Goal: Information Seeking & Learning: Find specific fact

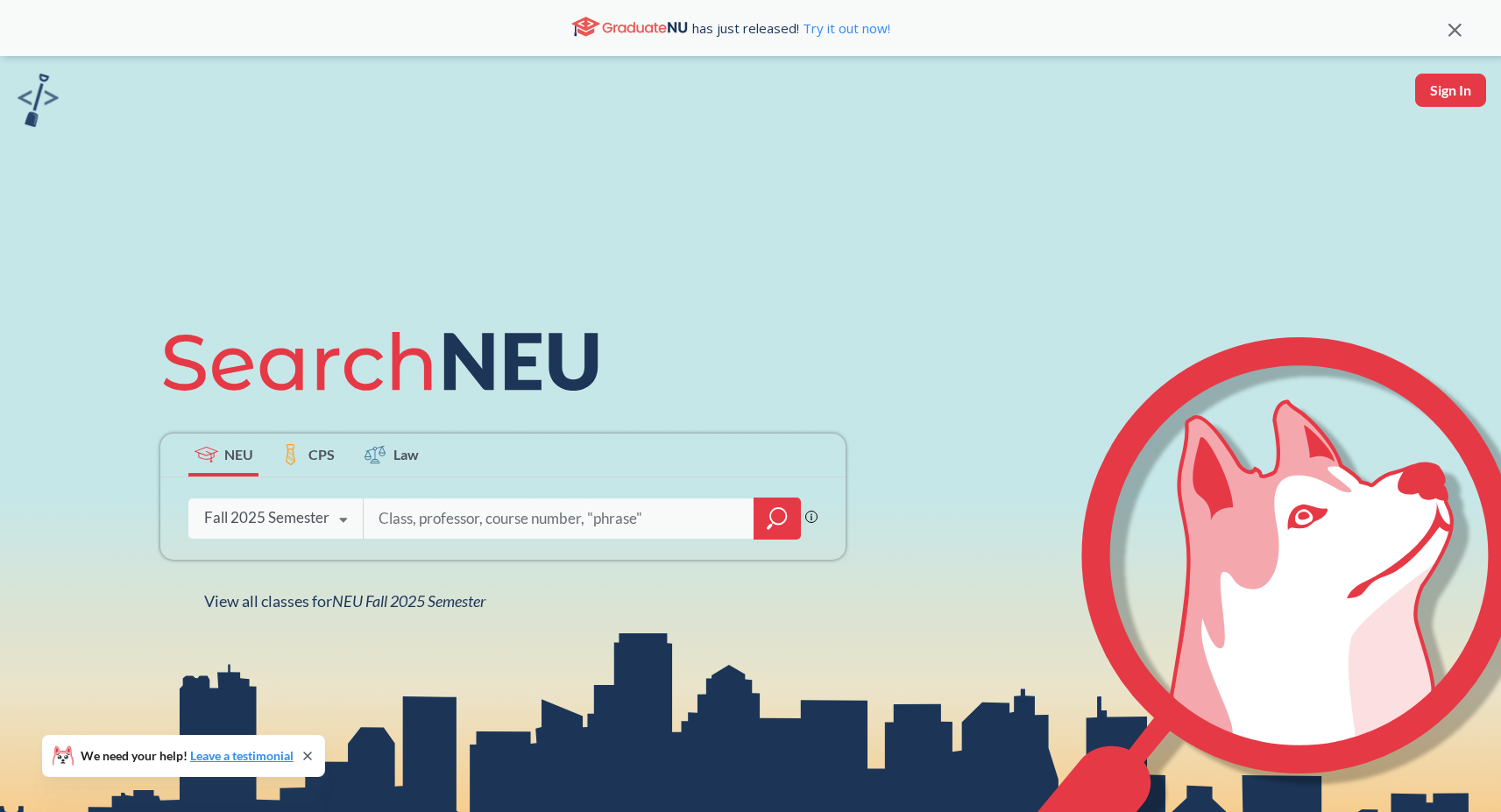
click at [362, 213] on div "NEU CPS Law Phrase search guarantees the exact search appears in the results. E…" at bounding box center [750, 462] width 1501 height 812
click at [442, 519] on input "search" at bounding box center [558, 518] width 365 height 37
type input "chsn"
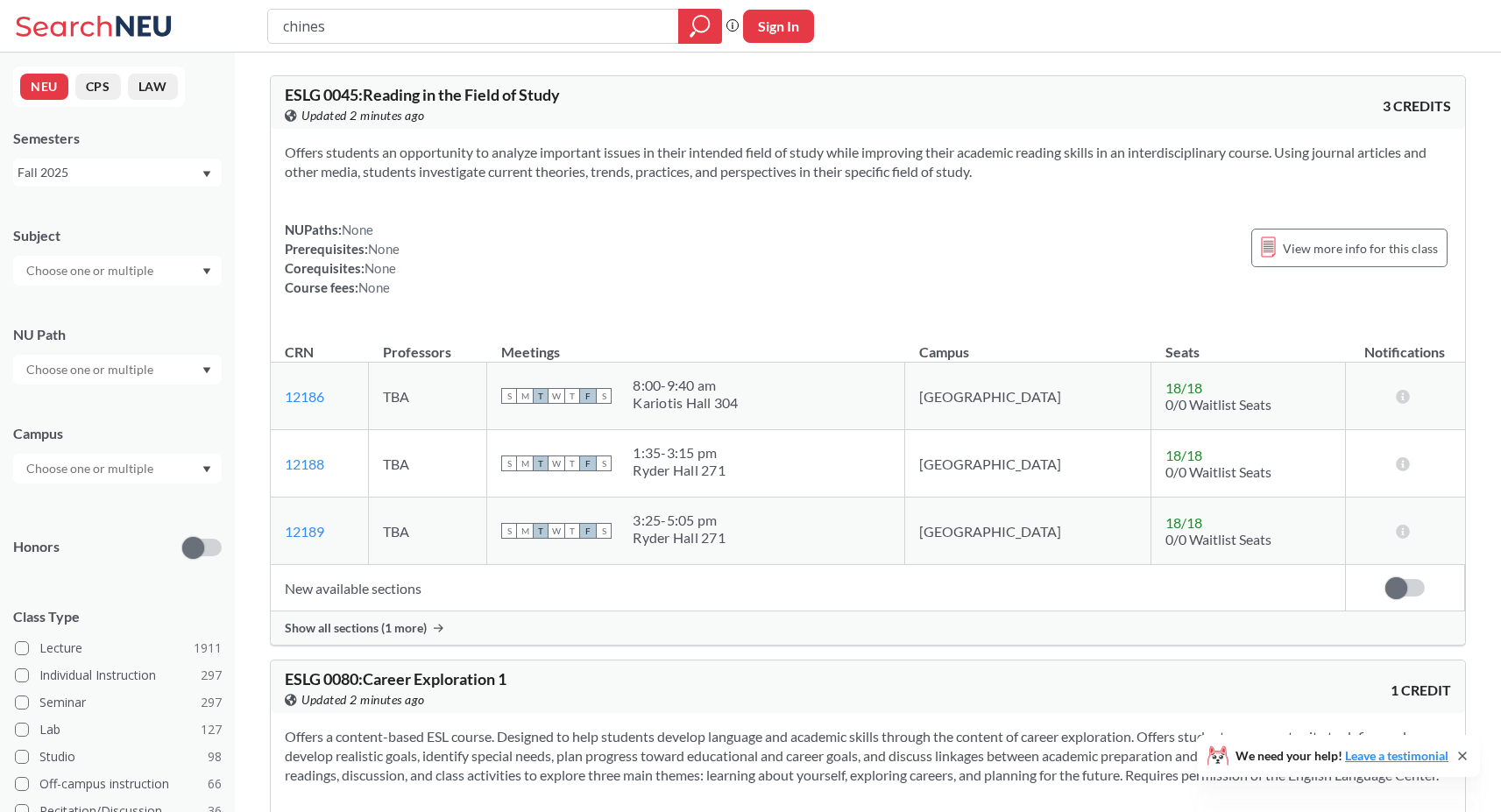
type input "chinese"
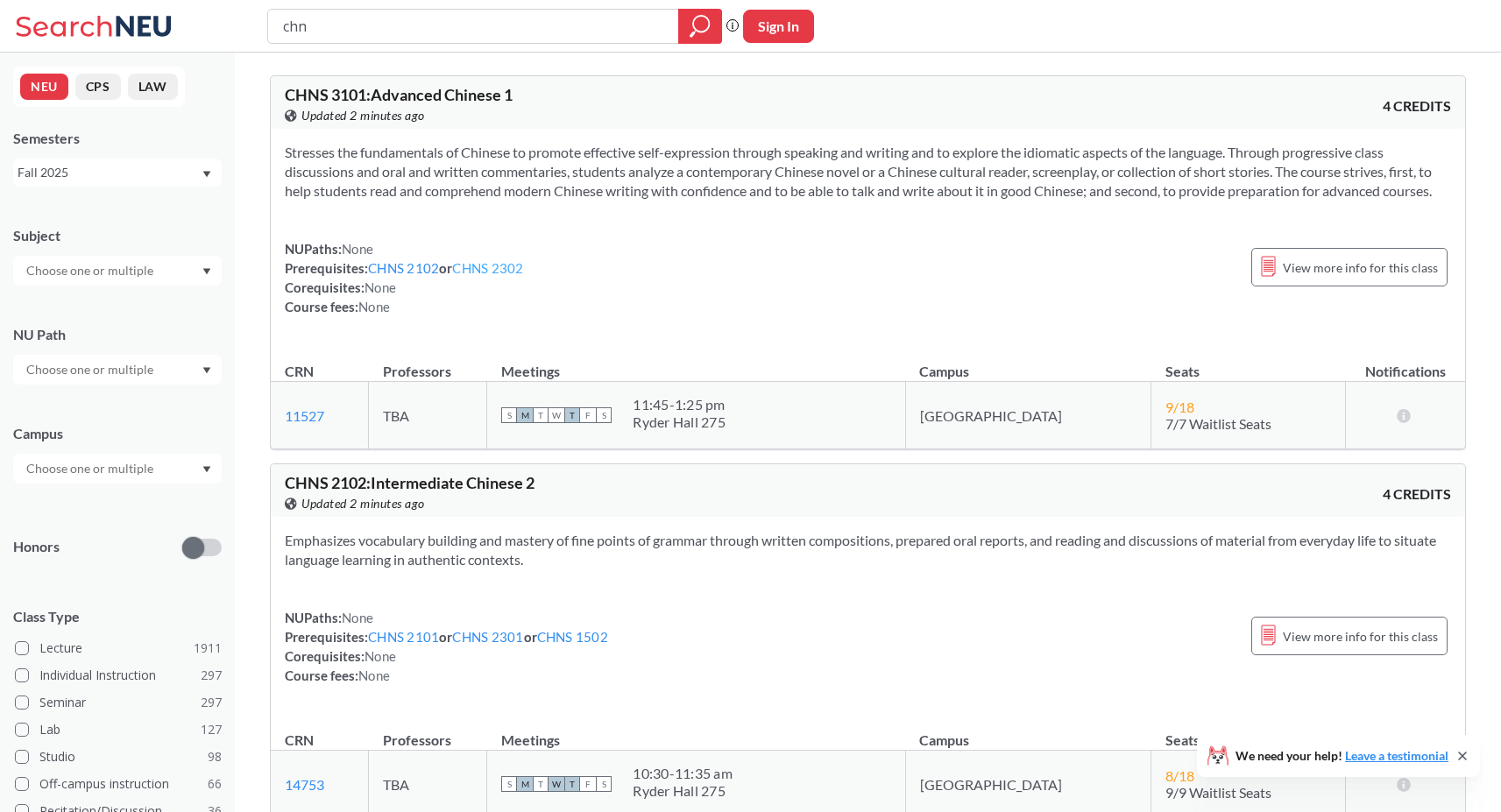
type input "chns"
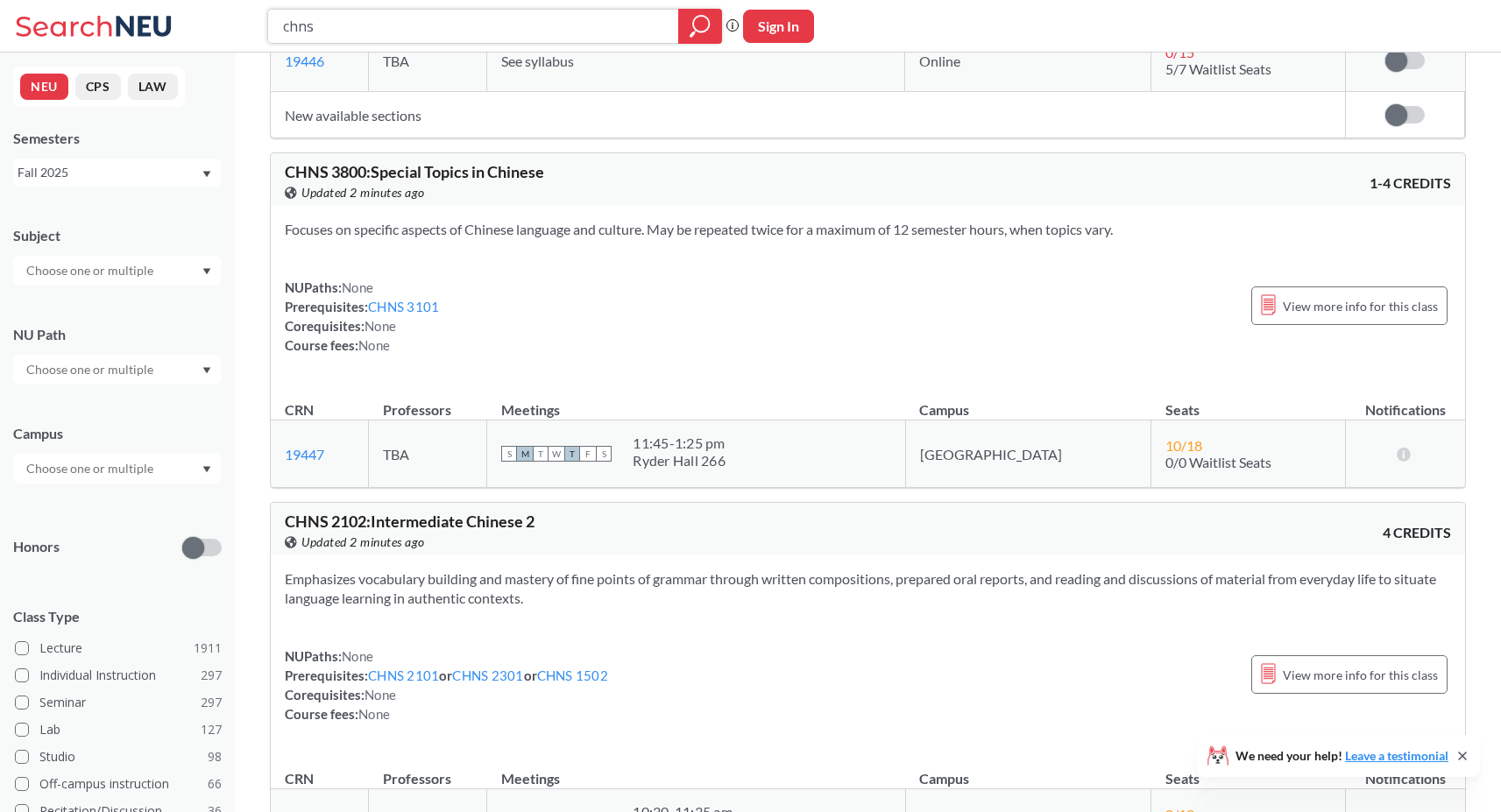
scroll to position [510, 0]
